Goal: Task Accomplishment & Management: Complete application form

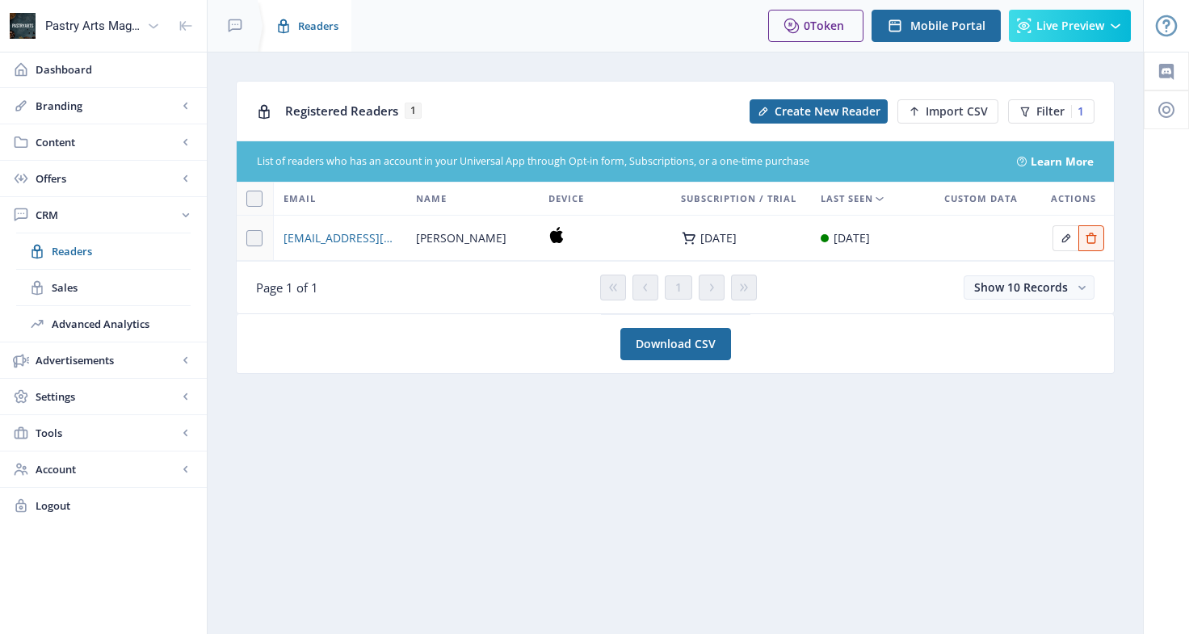
click at [310, 22] on span "Readers" at bounding box center [318, 26] width 40 height 16
click at [91, 256] on span "Readers" at bounding box center [121, 251] width 139 height 16
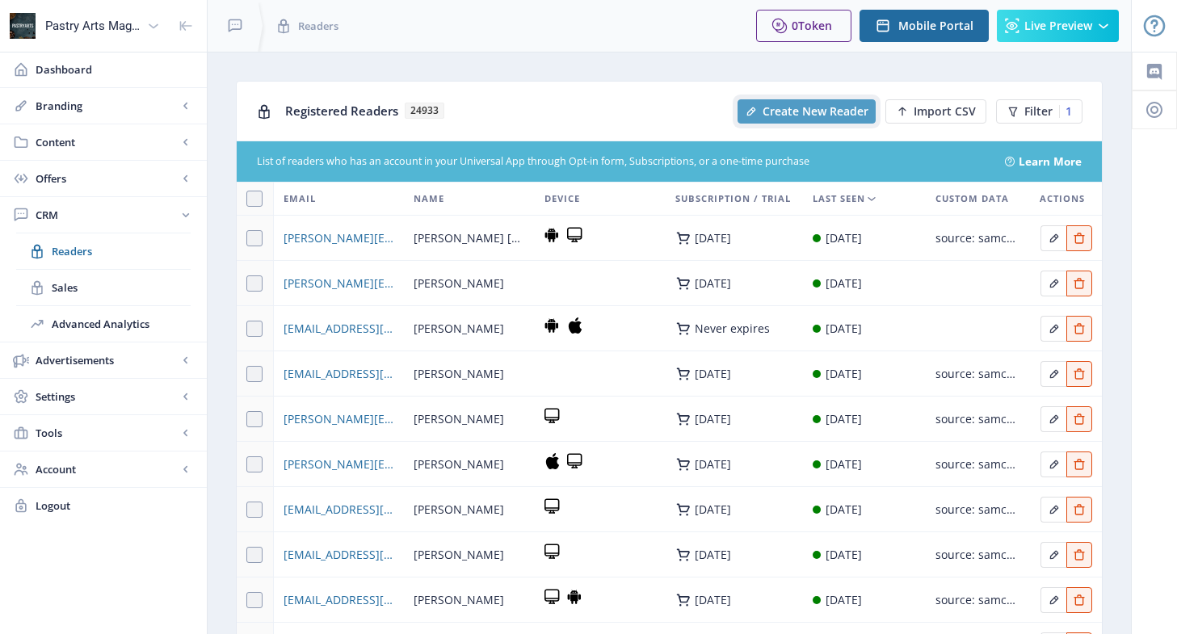
click at [842, 114] on span "Create New Reader" at bounding box center [815, 111] width 106 height 13
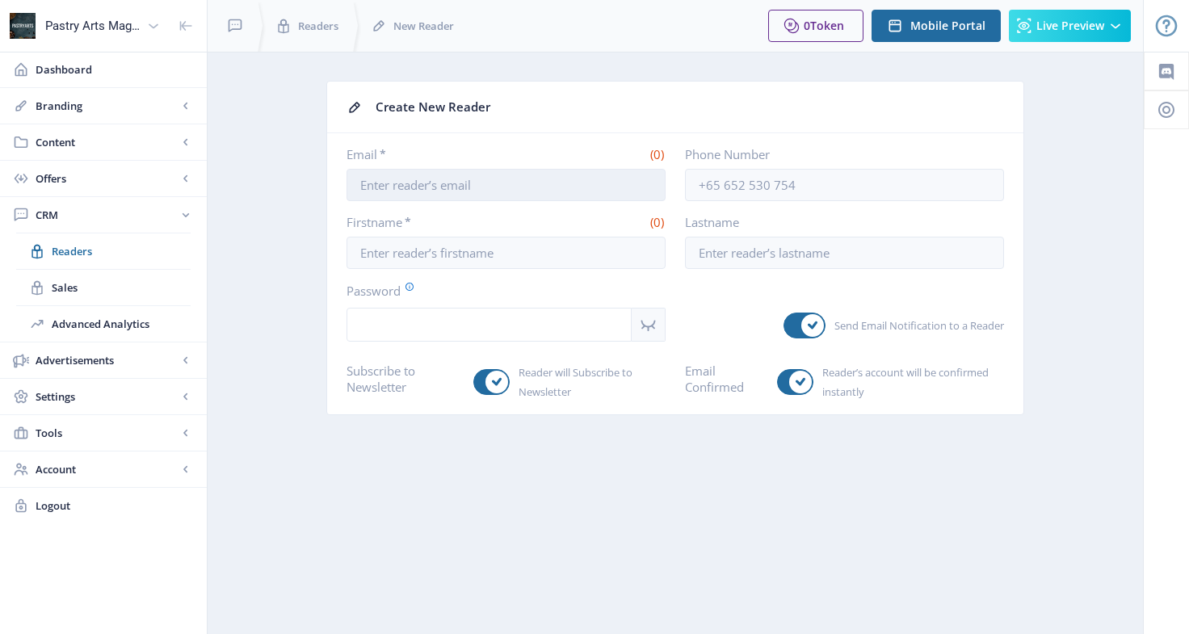
click at [400, 184] on input "Email *" at bounding box center [505, 185] width 319 height 32
paste input "[EMAIL_ADDRESS][DOMAIN_NAME]"
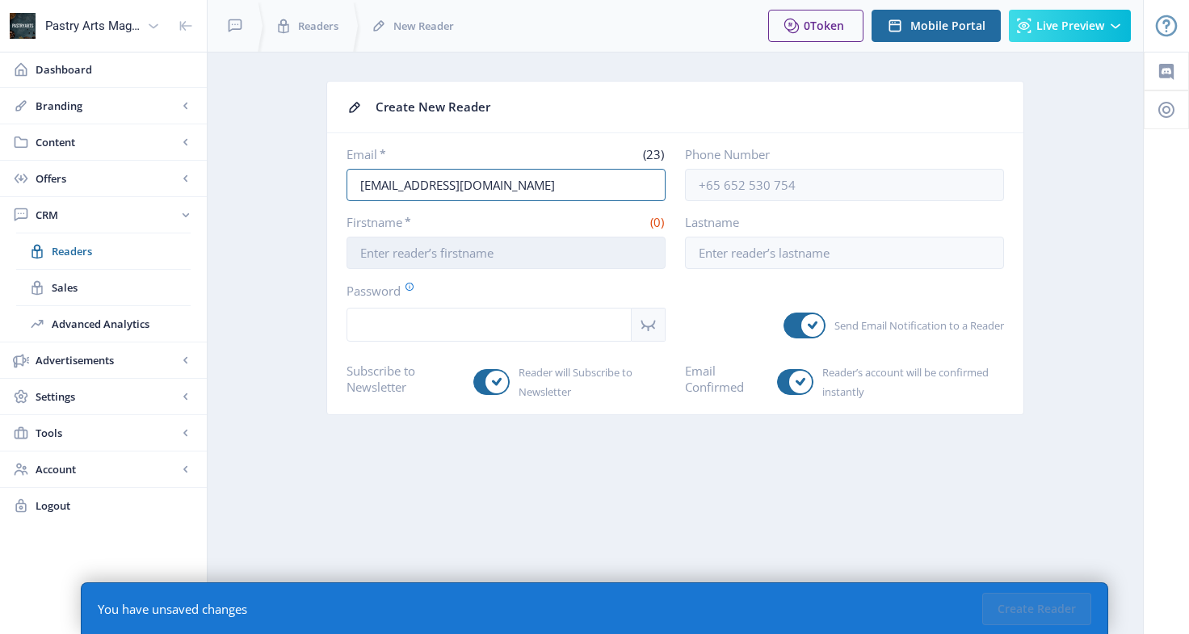
type input "[EMAIL_ADDRESS][DOMAIN_NAME]"
click at [442, 254] on input "Firstname *" at bounding box center [505, 253] width 319 height 32
click at [1083, 197] on app-crm-reader-new "Create New Reader Email * (23) [EMAIL_ADDRESS][DOMAIN_NAME] Phone Number Firstn…" at bounding box center [675, 260] width 879 height 359
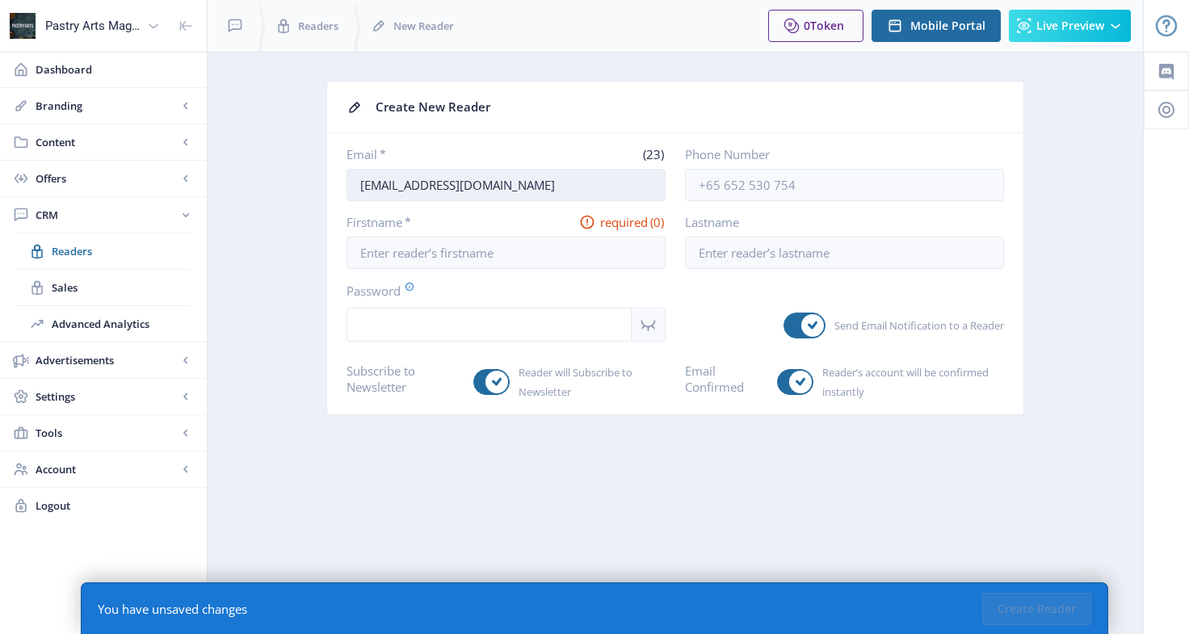
drag, startPoint x: 535, startPoint y: 182, endPoint x: 347, endPoint y: 184, distance: 187.4
click at [347, 184] on input "[EMAIL_ADDRESS][DOMAIN_NAME]" at bounding box center [505, 185] width 319 height 32
click at [65, 251] on span "Readers" at bounding box center [121, 251] width 139 height 16
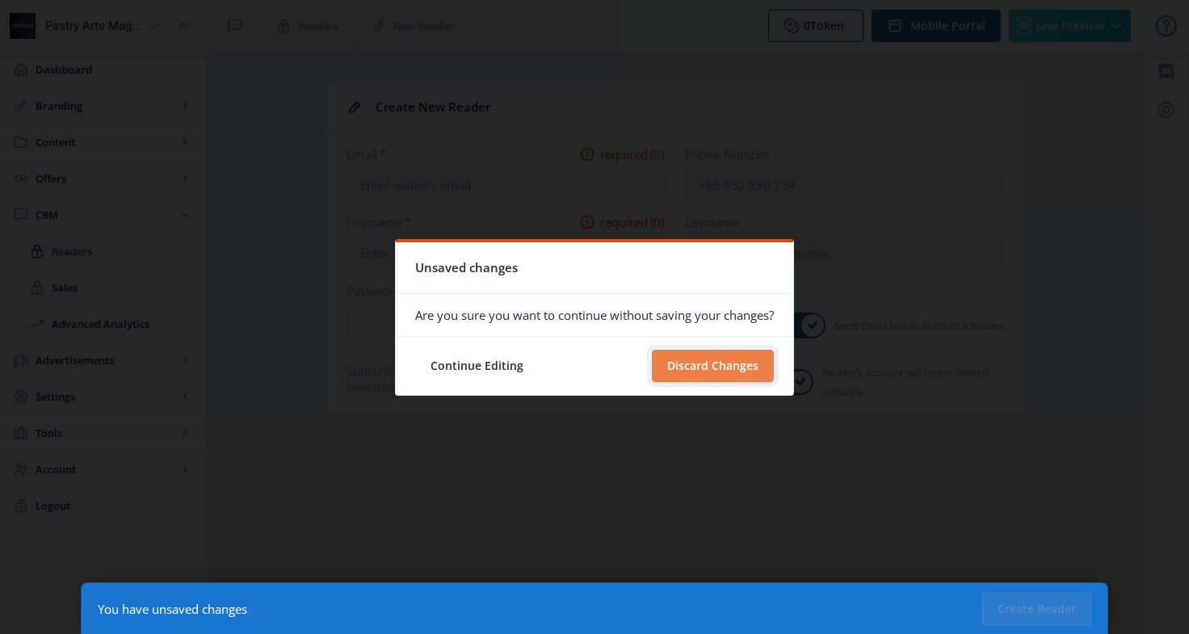
click at [688, 359] on button "Discard Changes" at bounding box center [713, 366] width 122 height 32
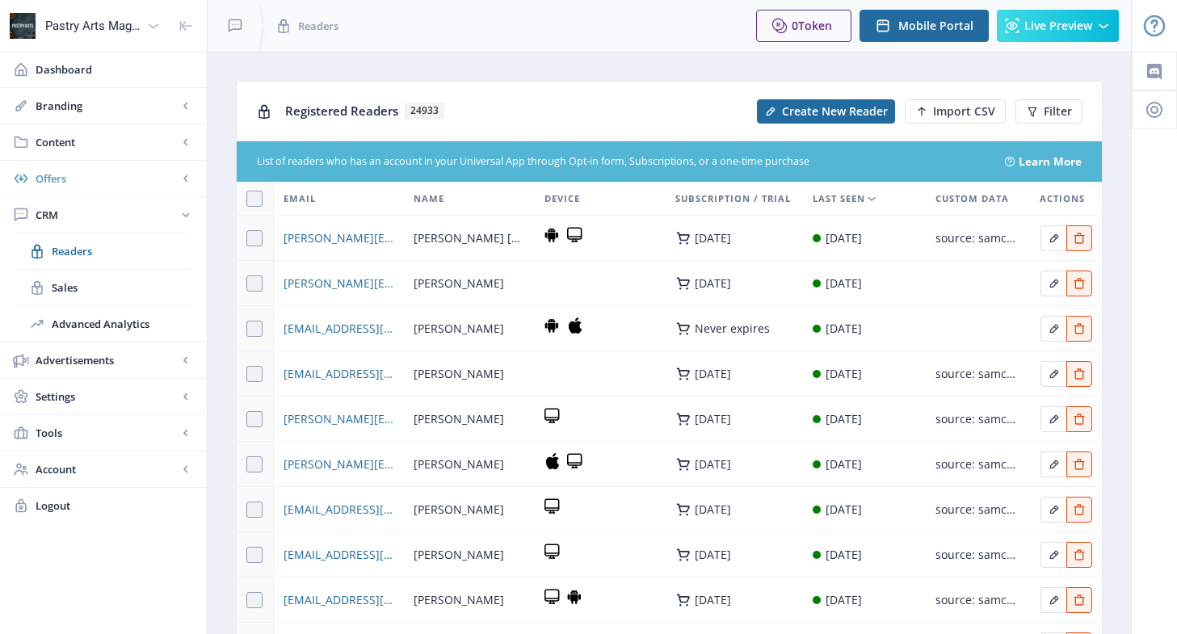
click at [86, 180] on span "Offers" at bounding box center [107, 178] width 142 height 16
click at [76, 241] on link "Subscriptions" at bounding box center [103, 251] width 174 height 36
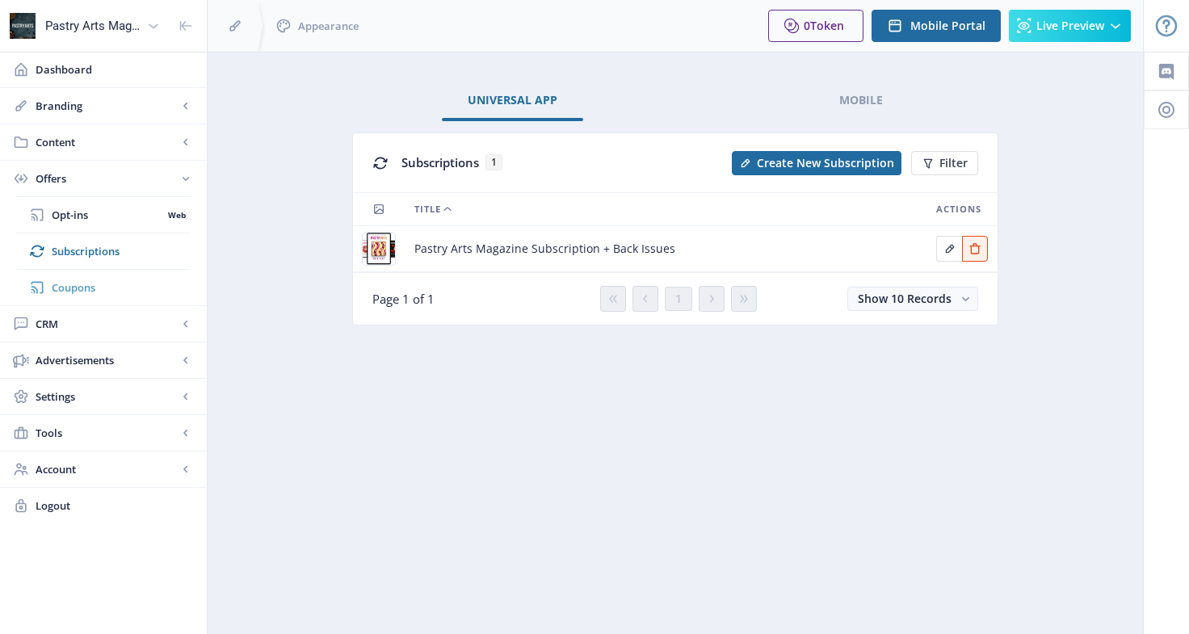
click at [65, 287] on span "Coupons" at bounding box center [121, 287] width 139 height 16
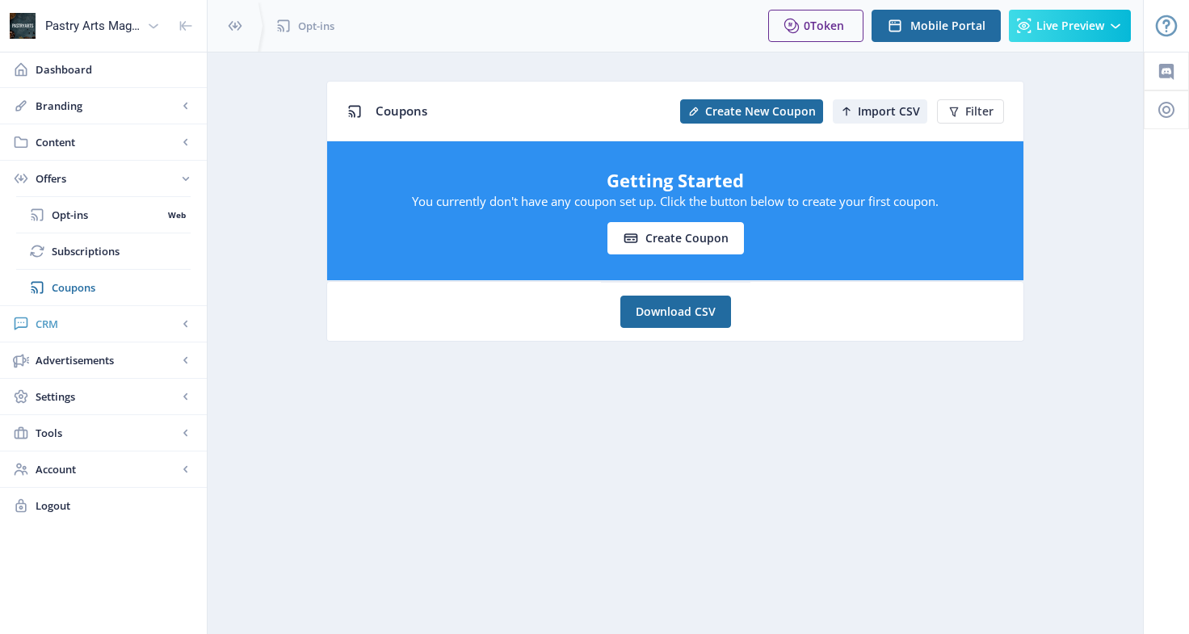
click at [58, 321] on span "CRM" at bounding box center [107, 324] width 142 height 16
click at [74, 250] on span "Readers" at bounding box center [121, 251] width 139 height 16
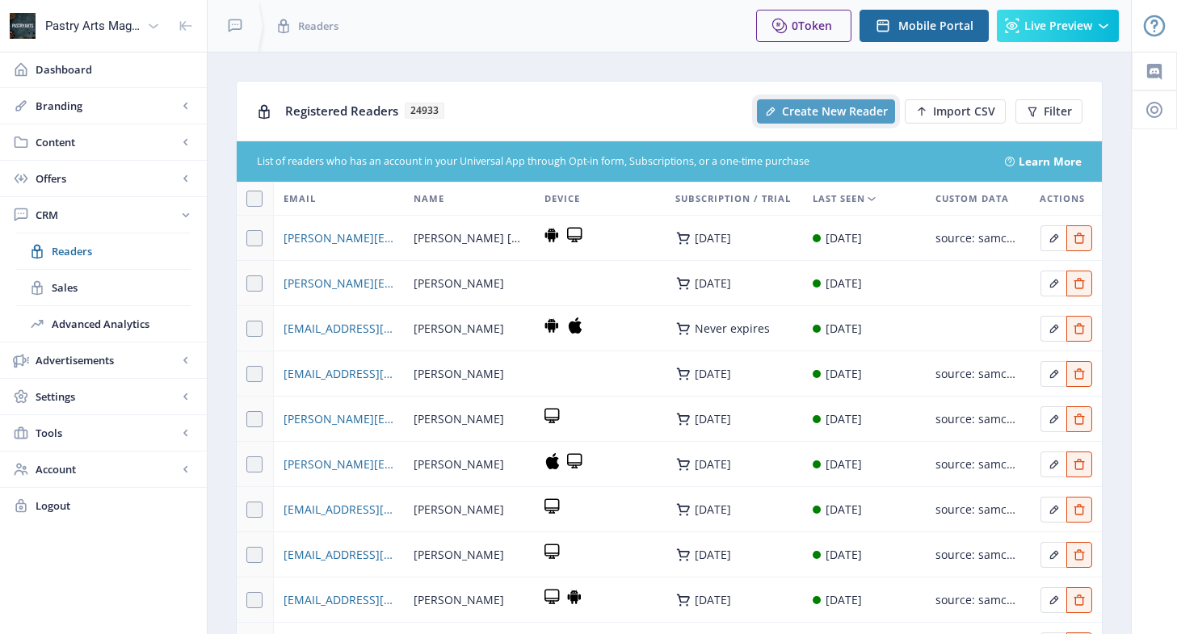
click at [851, 108] on span "Create New Reader" at bounding box center [835, 111] width 106 height 13
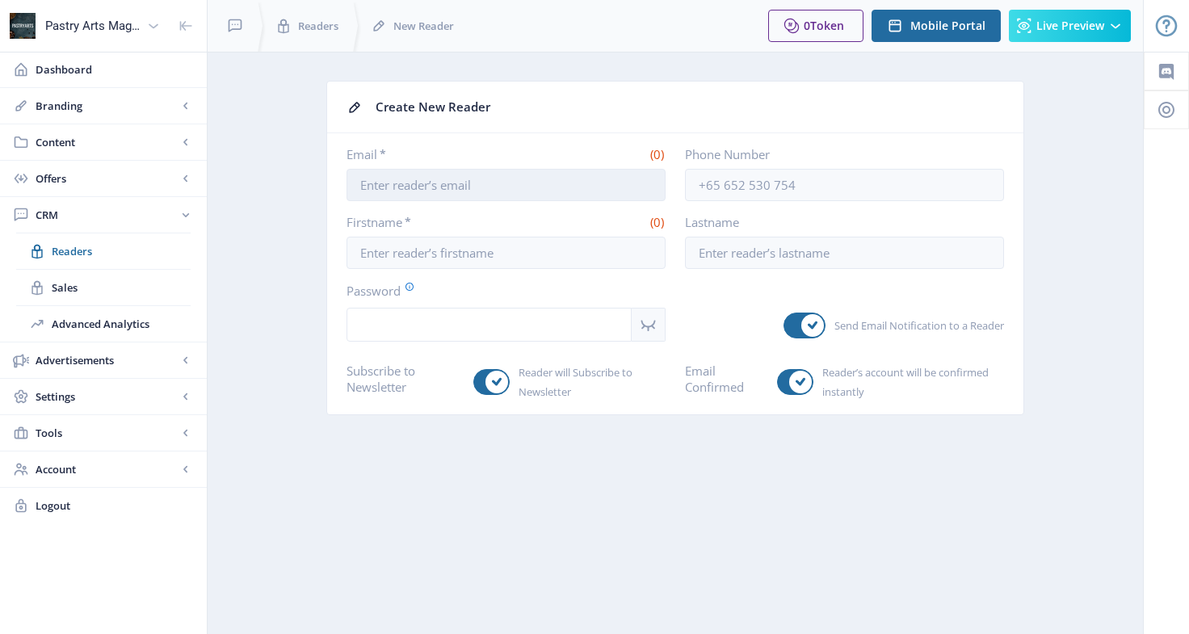
click at [456, 178] on input "Email *" at bounding box center [505, 185] width 319 height 32
paste input "[EMAIL_ADDRESS][DOMAIN_NAME]"
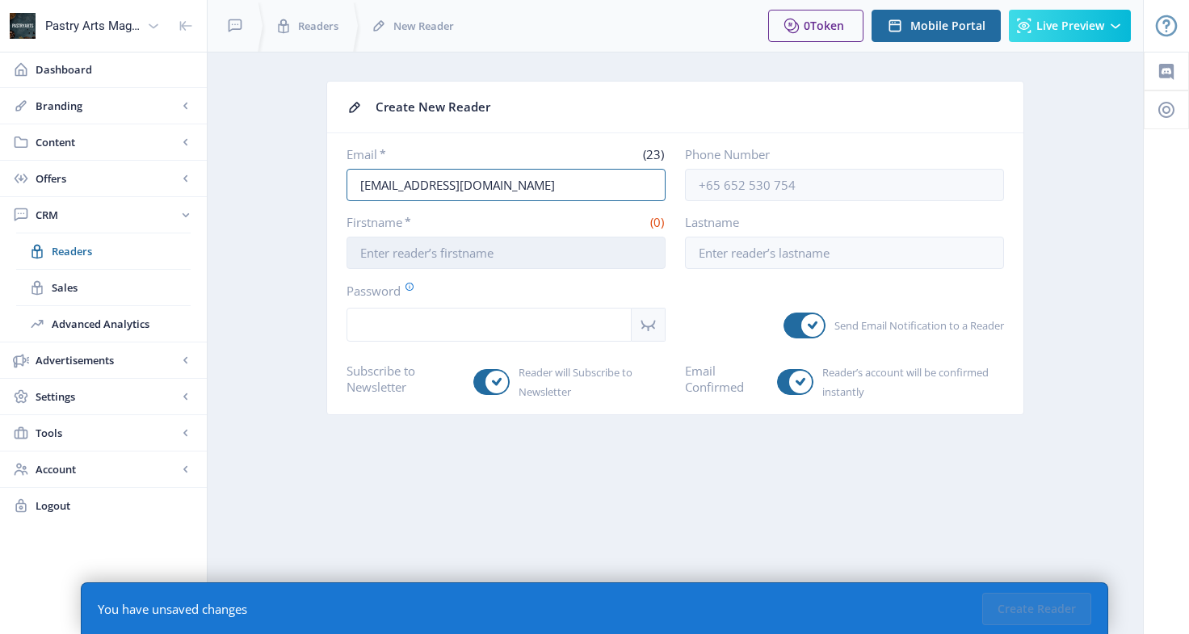
type input "[EMAIL_ADDRESS][DOMAIN_NAME]"
click at [419, 254] on input "Firstname *" at bounding box center [505, 253] width 319 height 32
type input "Arman"
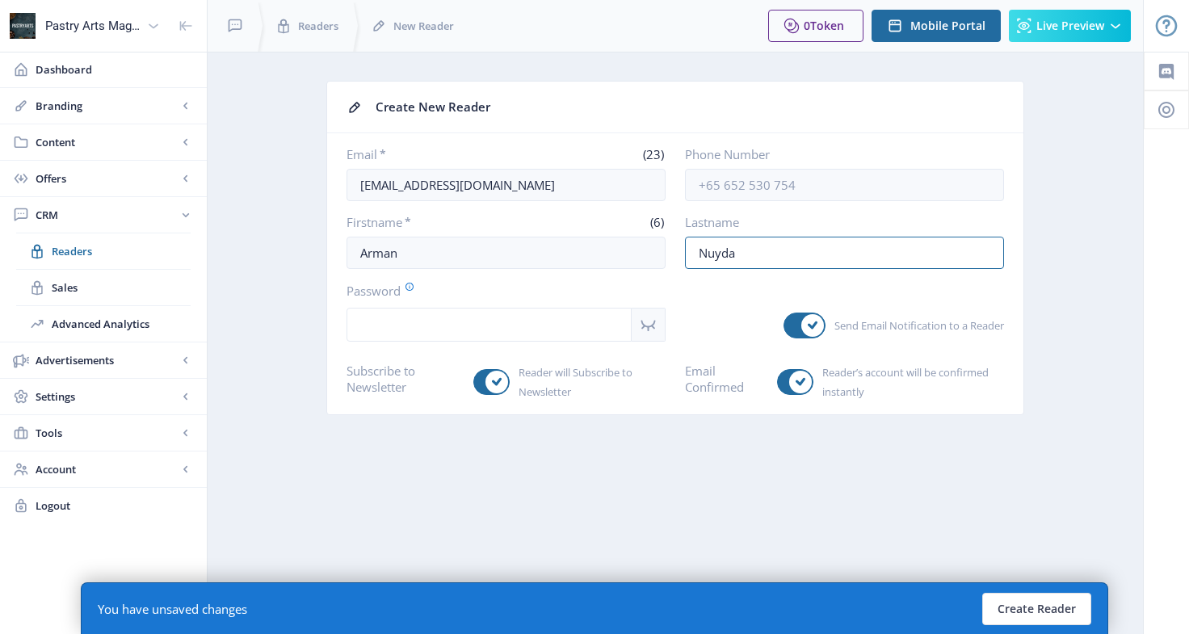
type input "Nuyda"
click at [1043, 613] on button "Create Reader" at bounding box center [1036, 609] width 109 height 32
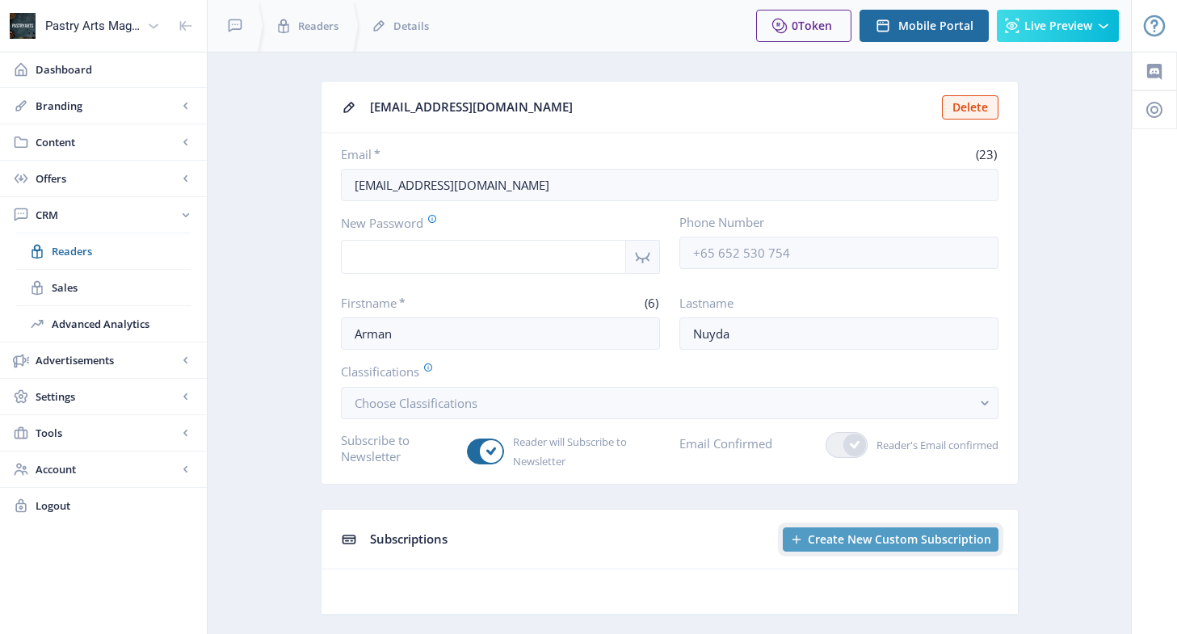
click at [830, 541] on span "Create New Custom Subscription" at bounding box center [899, 539] width 183 height 13
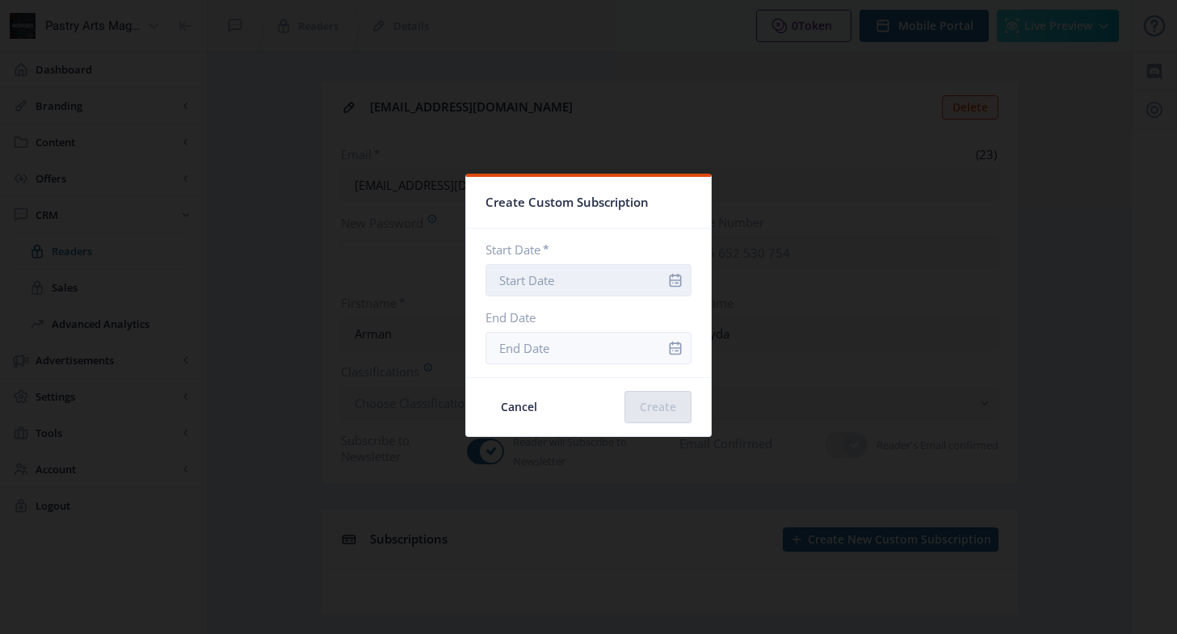
click at [547, 280] on input "Start Date *" at bounding box center [588, 280] width 206 height 32
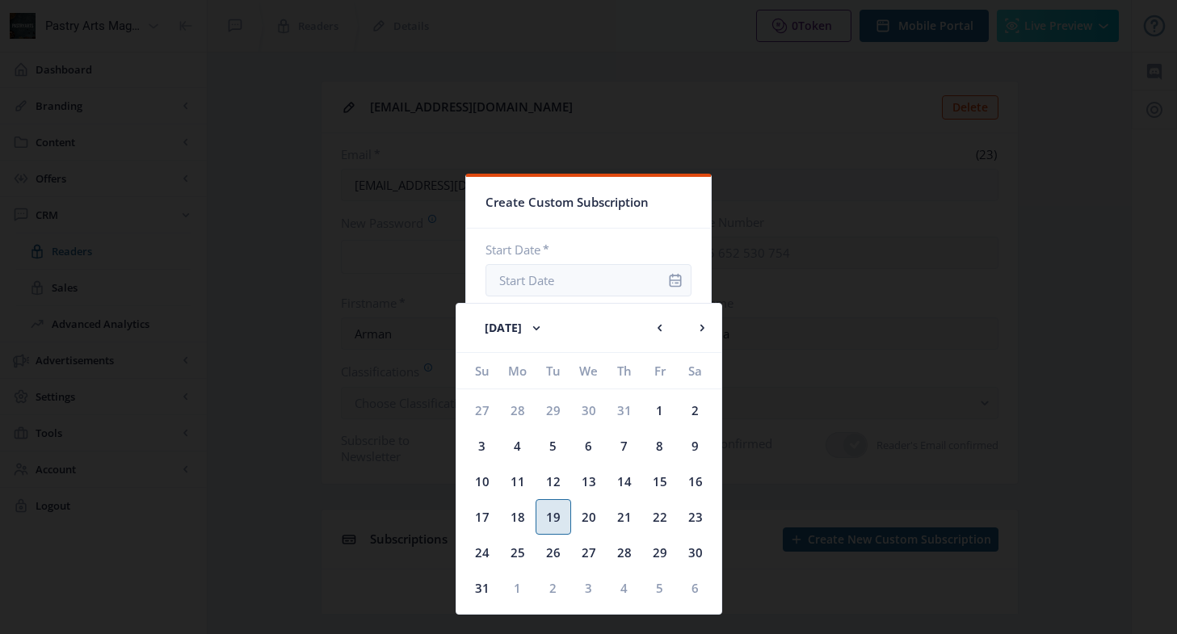
click at [552, 505] on div "19" at bounding box center [553, 517] width 36 height 36
type input "[DATE]"
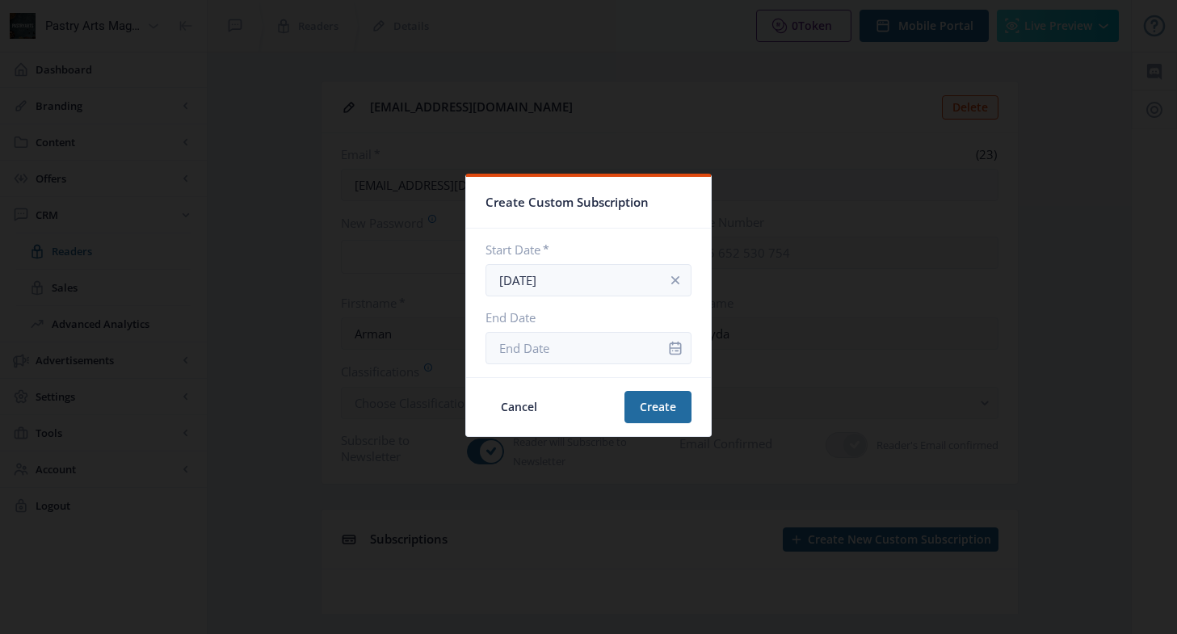
click at [667, 345] on icon "info" at bounding box center [675, 348] width 16 height 16
click at [617, 339] on input "End Date" at bounding box center [588, 348] width 206 height 32
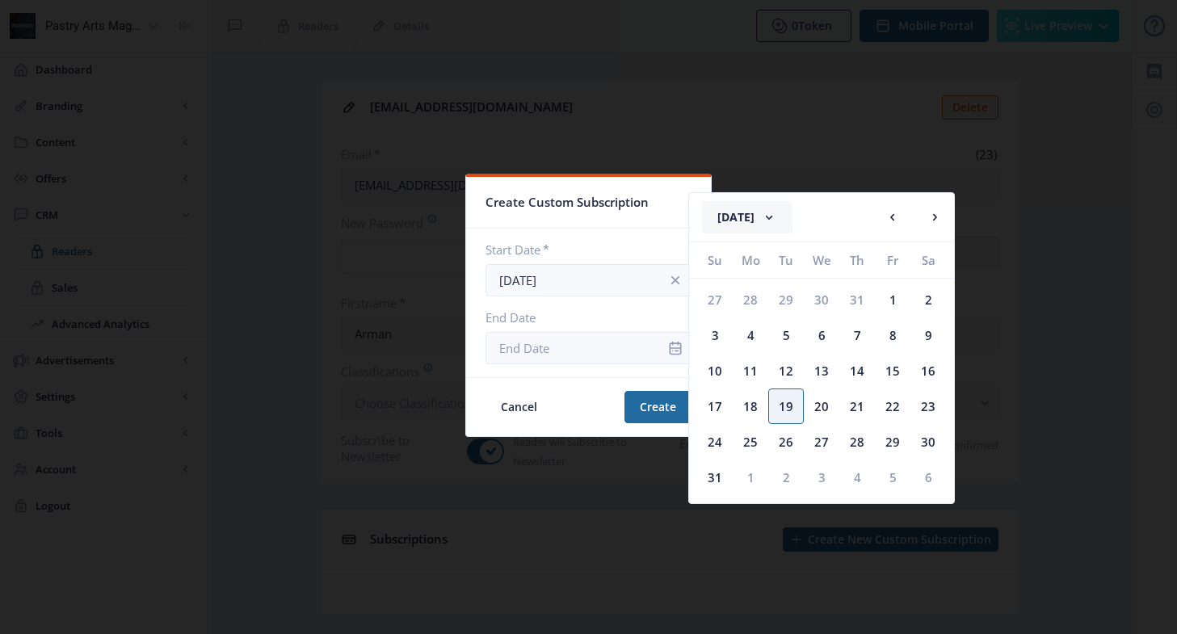
click at [777, 216] on rect at bounding box center [769, 217] width 16 height 16
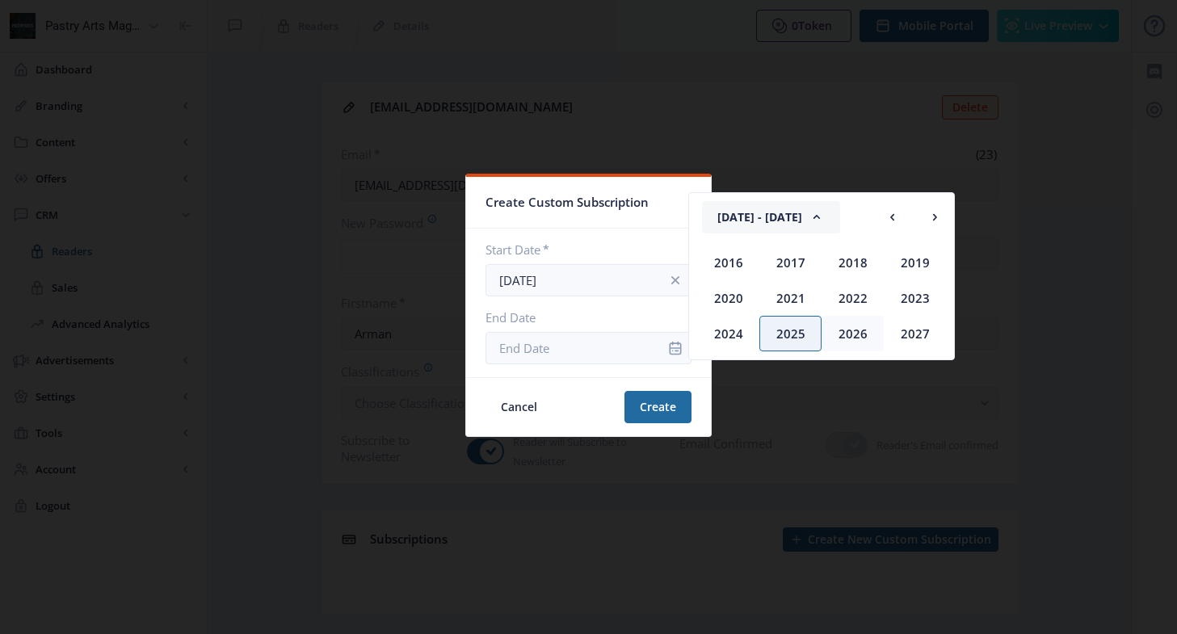
click at [846, 324] on div "2026" at bounding box center [852, 334] width 62 height 36
click at [908, 291] on div "Aug" at bounding box center [914, 298] width 62 height 36
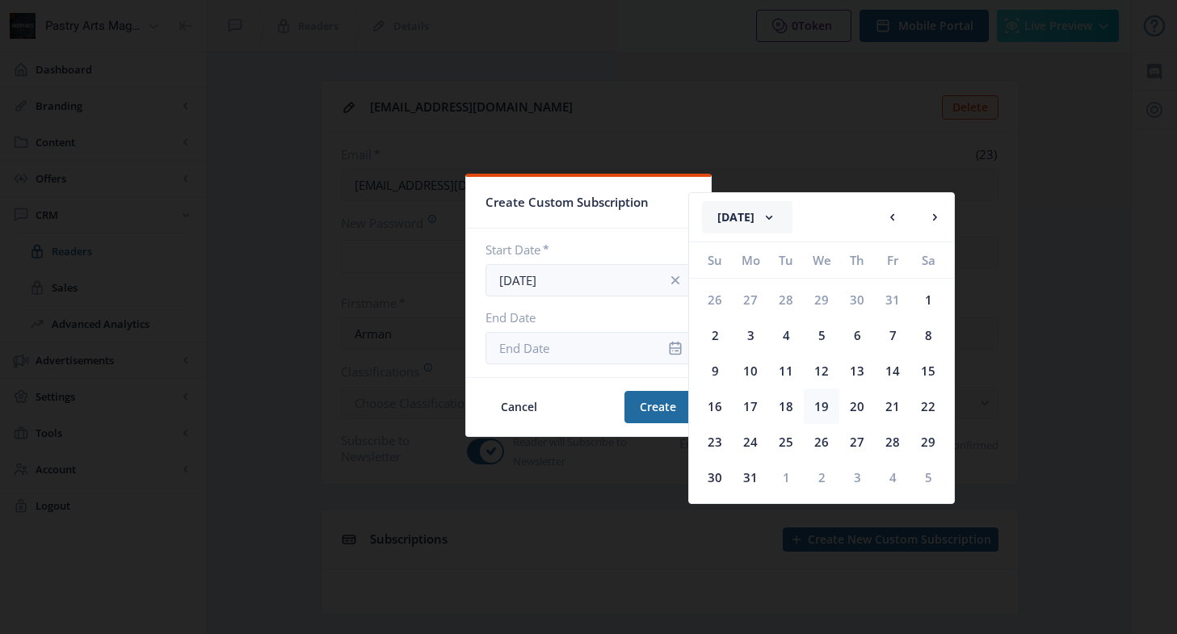
click at [828, 400] on div "19" at bounding box center [822, 406] width 36 height 36
type input "[DATE]"
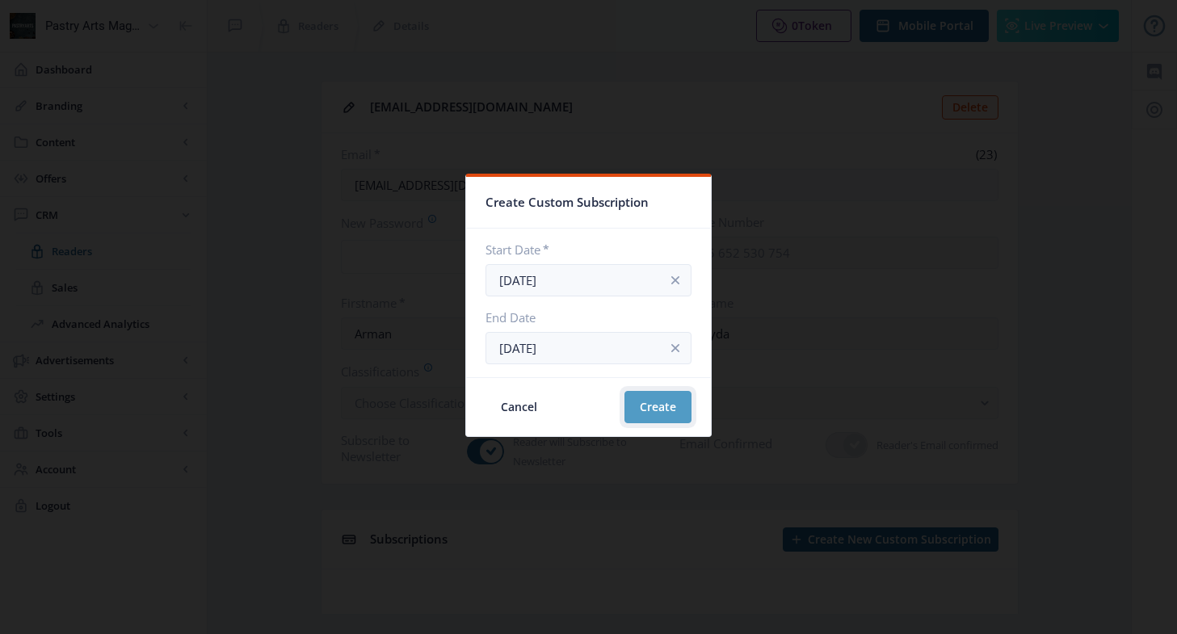
click at [644, 410] on button "Create" at bounding box center [657, 407] width 67 height 32
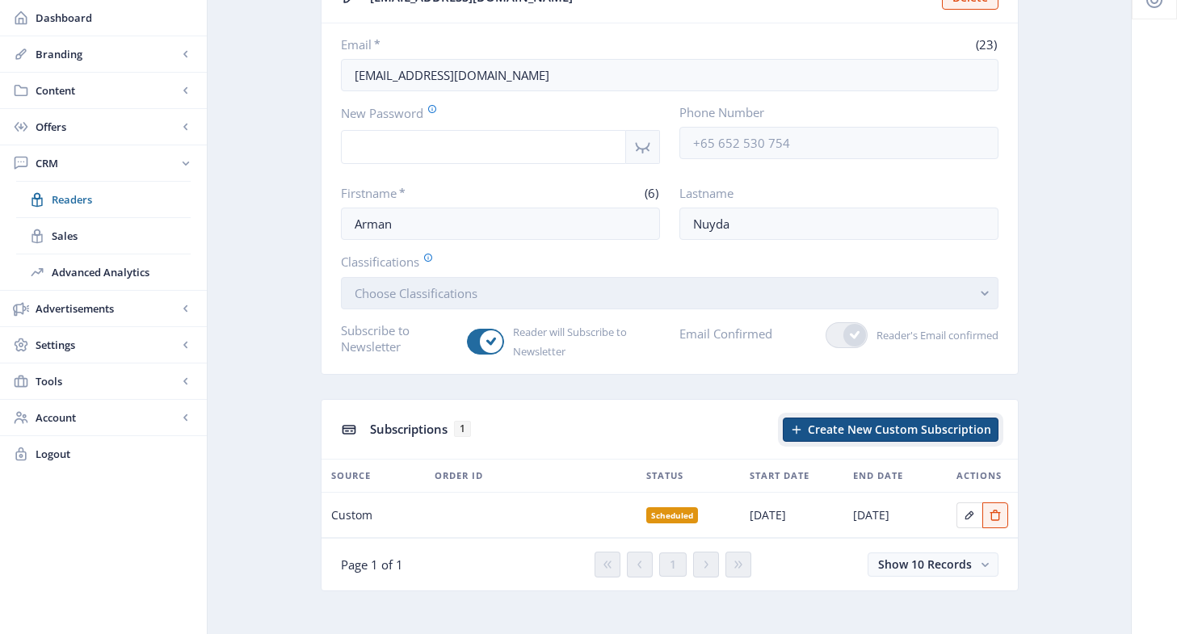
scroll to position [124, 0]
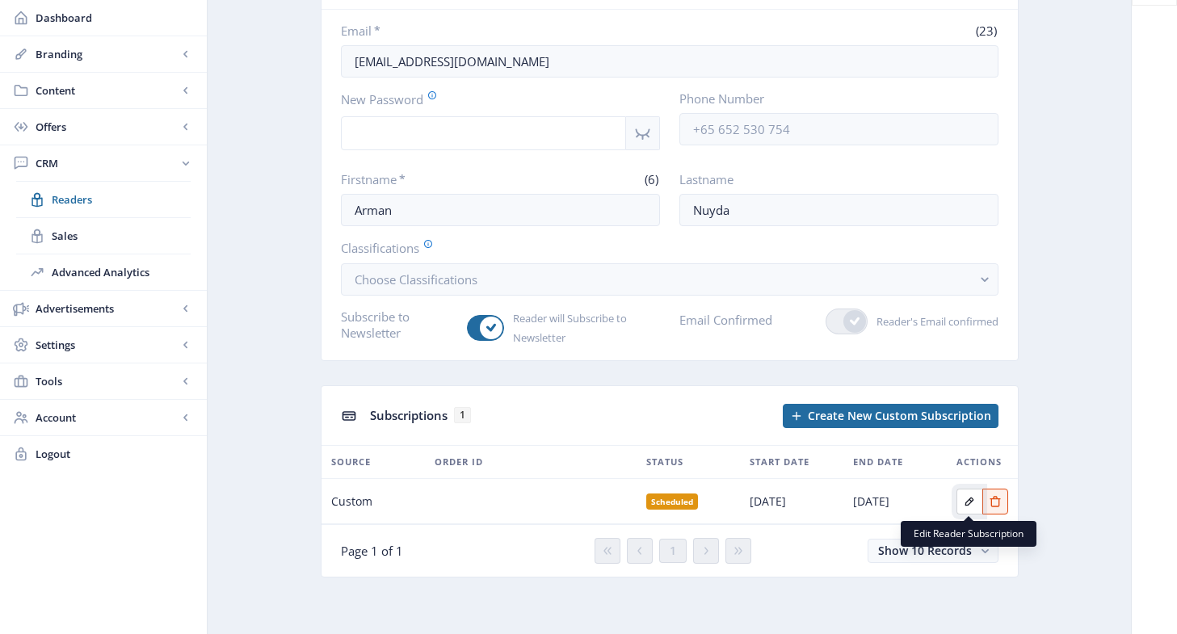
click at [967, 500] on icon "Edit page" at bounding box center [969, 501] width 9 height 9
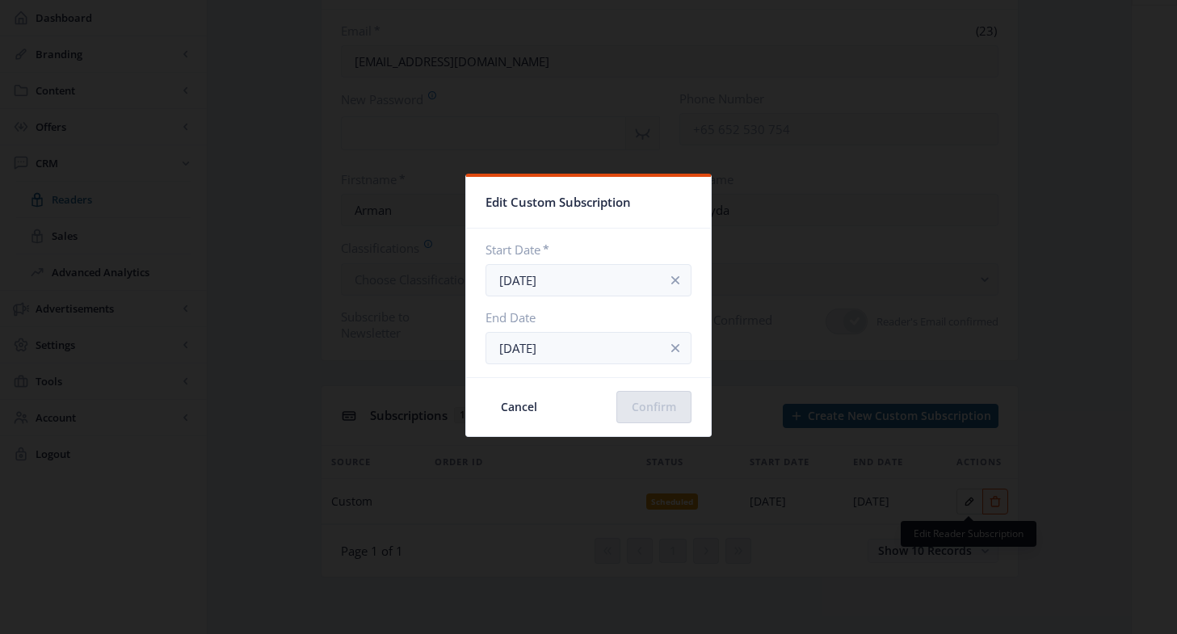
scroll to position [0, 0]
click at [596, 275] on input "[DATE]" at bounding box center [588, 280] width 206 height 32
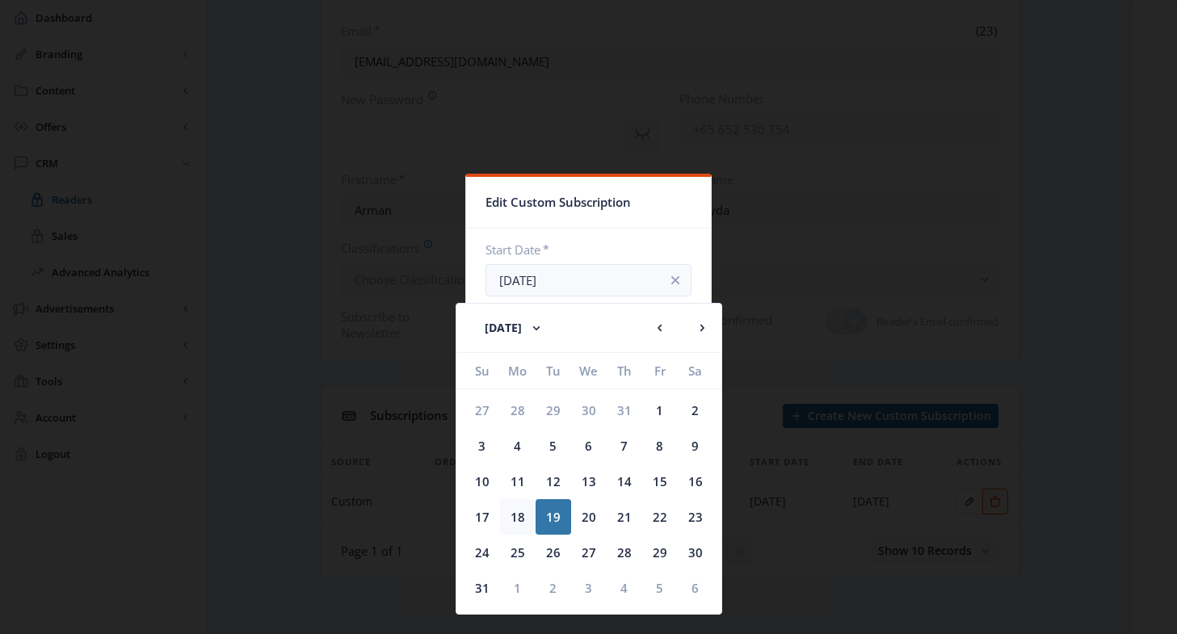
click at [514, 508] on div "18" at bounding box center [518, 517] width 36 height 36
type input "[DATE]"
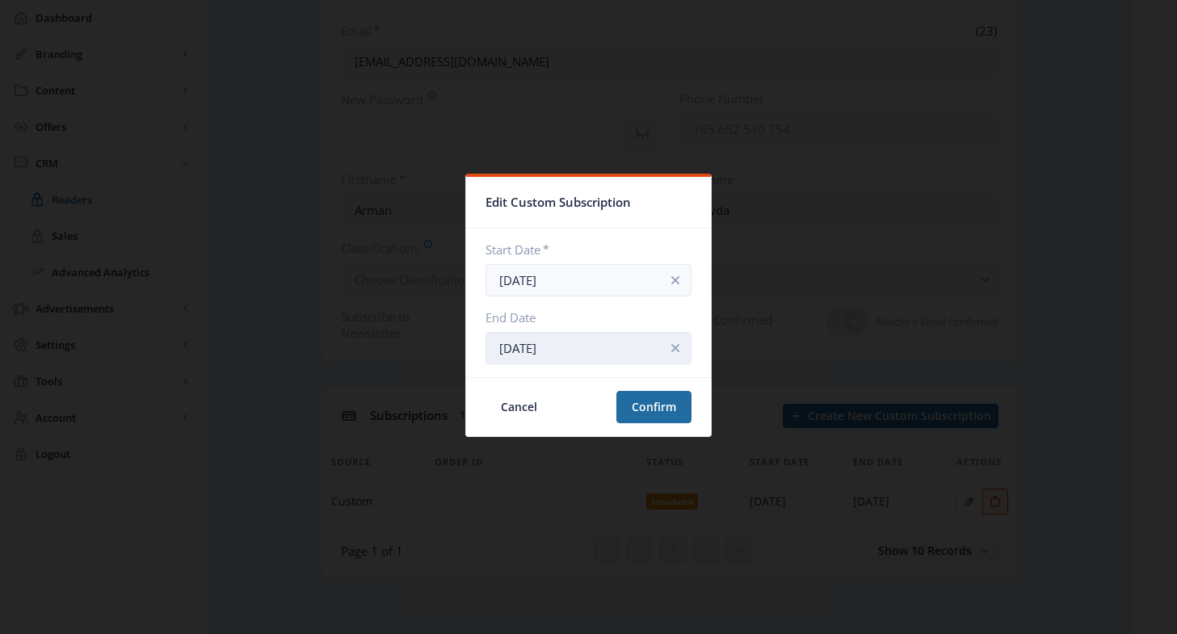
click at [578, 347] on input "[DATE]" at bounding box center [588, 348] width 206 height 32
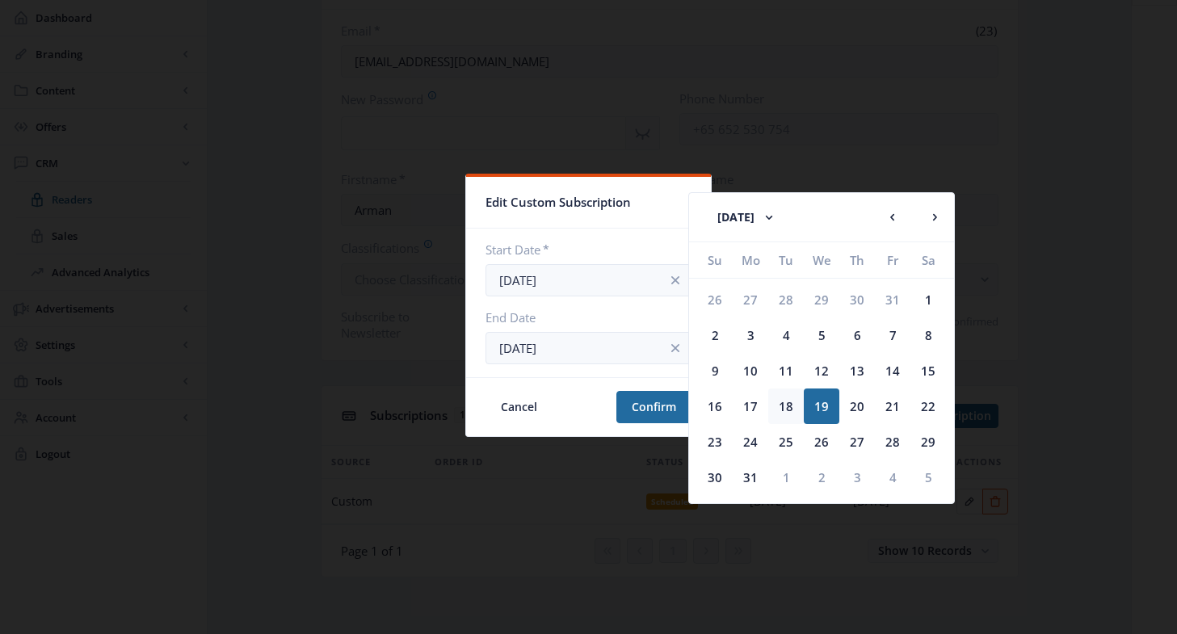
click at [789, 403] on div "18" at bounding box center [786, 406] width 36 height 36
type input "[DATE]"
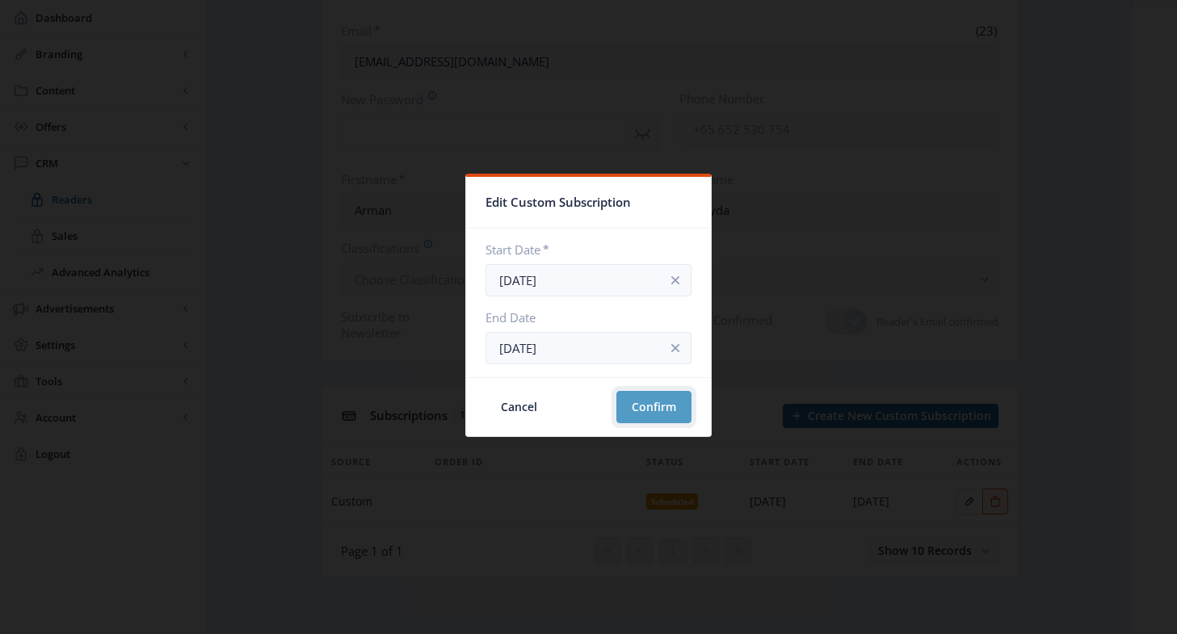
click at [646, 403] on button "Confirm" at bounding box center [653, 407] width 75 height 32
